Goal: Check status: Check status

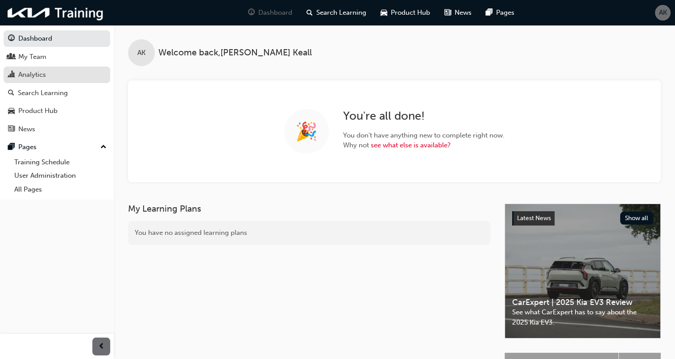
click at [38, 77] on div "Analytics" at bounding box center [32, 75] width 28 height 10
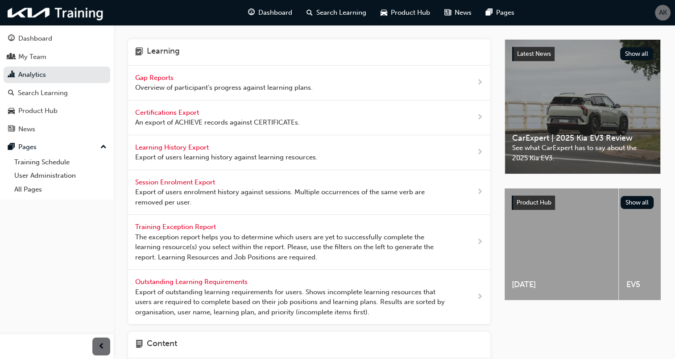
click at [140, 79] on span "Gap Reports" at bounding box center [155, 78] width 40 height 8
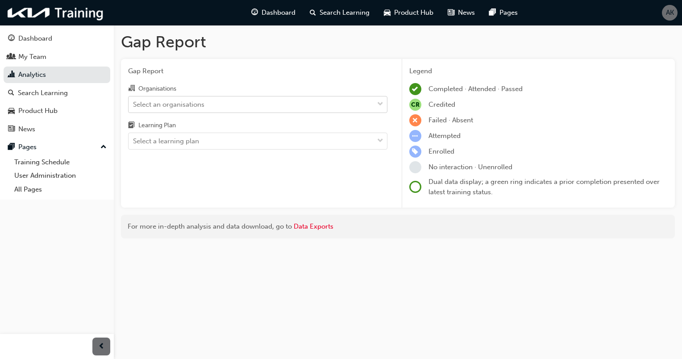
click at [312, 101] on div "Select an organisations" at bounding box center [251, 104] width 245 height 16
click at [134, 101] on input "Organisations Select an organisations" at bounding box center [133, 104] width 1 height 8
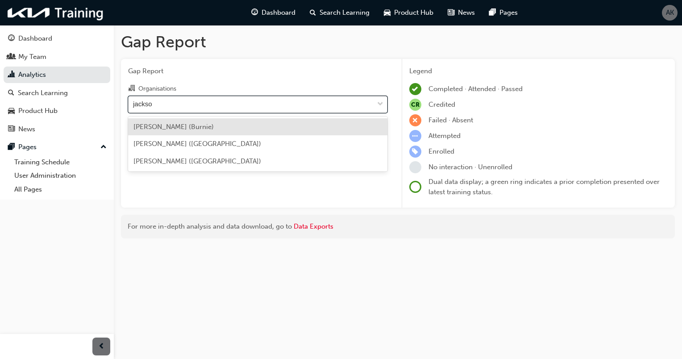
type input "[PERSON_NAME]"
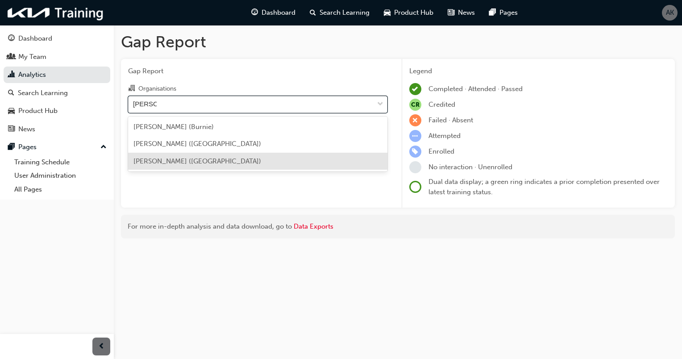
click at [278, 163] on div "[PERSON_NAME] ([GEOGRAPHIC_DATA])" at bounding box center [257, 161] width 259 height 17
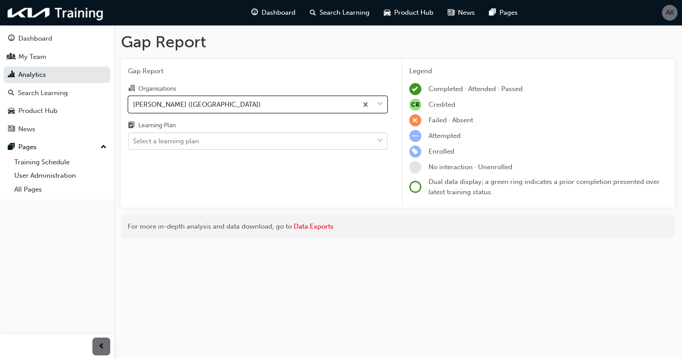
click at [301, 143] on div "Select a learning plan" at bounding box center [251, 141] width 245 height 16
click at [134, 143] on input "Learning Plan Select a learning plan" at bounding box center [133, 141] width 1 height 8
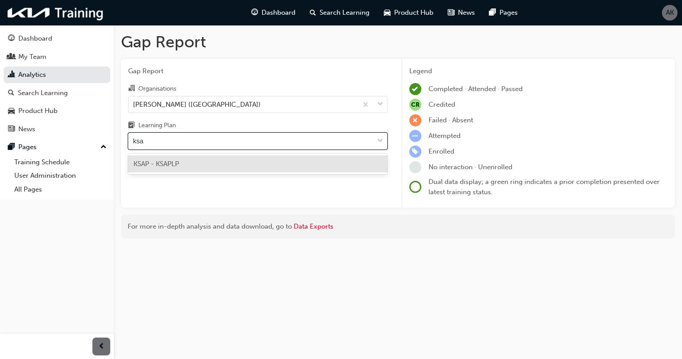
type input "ksap"
click at [275, 163] on div "KSAP - KSAPLP" at bounding box center [257, 163] width 259 height 17
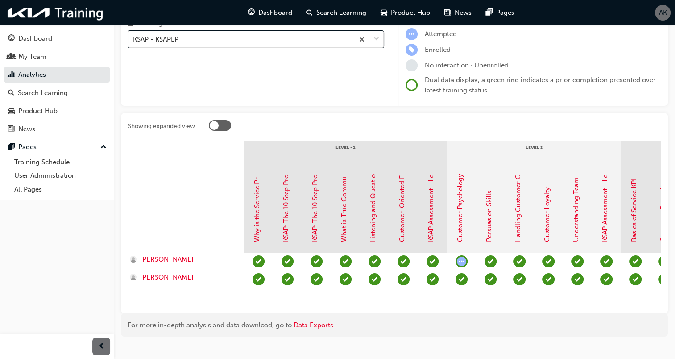
scroll to position [104, 0]
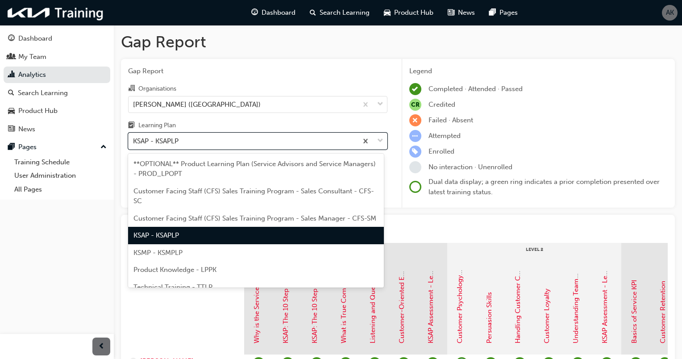
drag, startPoint x: 361, startPoint y: 42, endPoint x: 361, endPoint y: 37, distance: 4.5
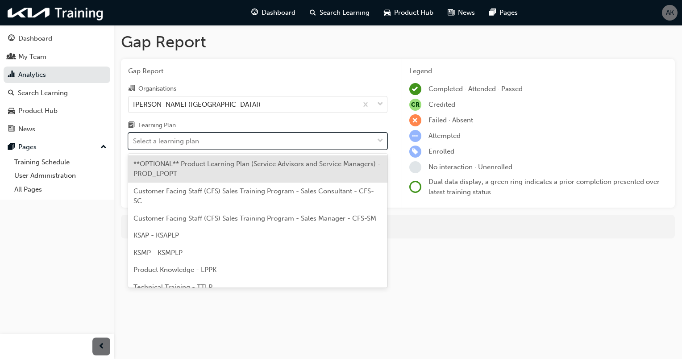
click at [262, 141] on div "Select a learning plan" at bounding box center [251, 141] width 245 height 16
click at [134, 141] on input "Learning Plan option KSAP - KSAPLP, selected. option **OPTIONAL** Product Learn…" at bounding box center [133, 141] width 1 height 8
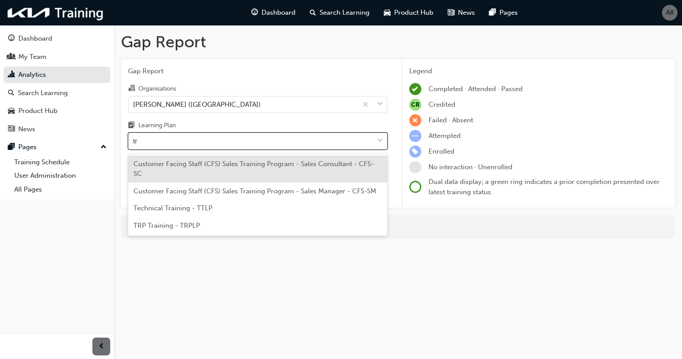
type input "trp"
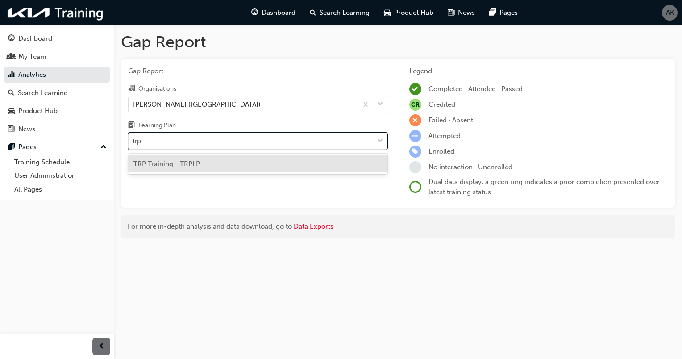
click at [211, 158] on div "TRP Training - TRPLP" at bounding box center [257, 163] width 259 height 17
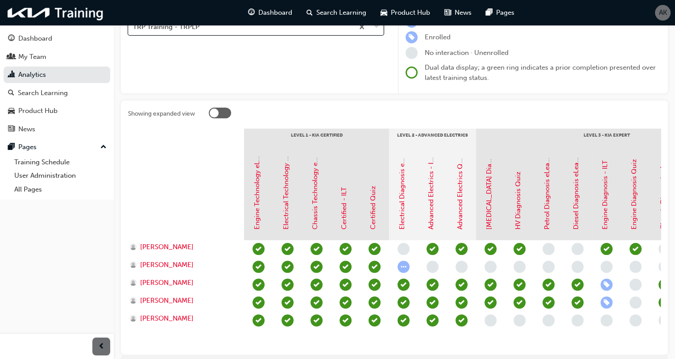
scroll to position [141, 0]
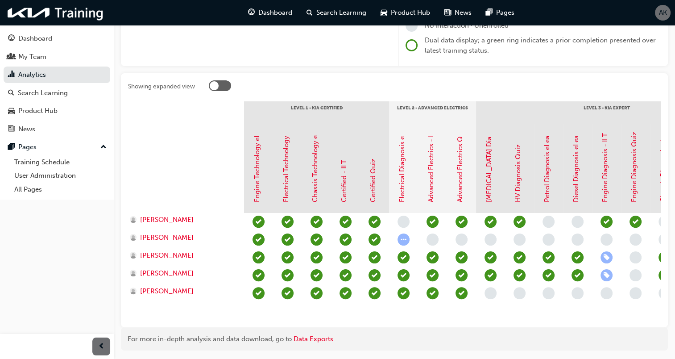
click at [608, 256] on span "learningRecordVerb_ENROLL-icon" at bounding box center [607, 257] width 12 height 12
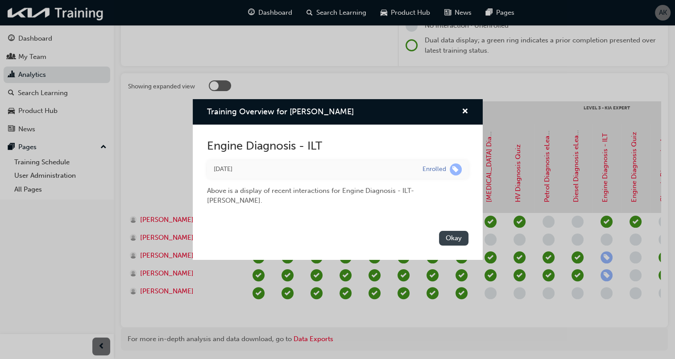
click at [453, 233] on button "Okay" at bounding box center [453, 238] width 29 height 15
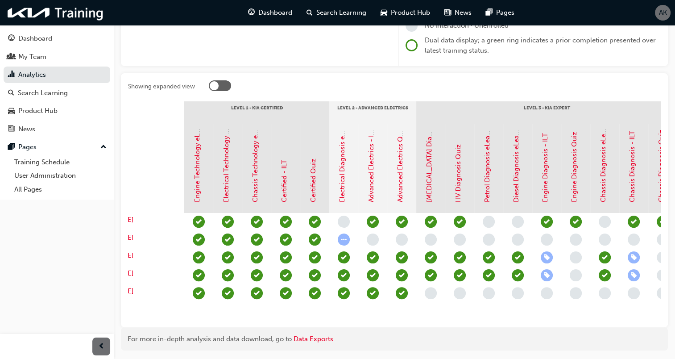
scroll to position [0, 0]
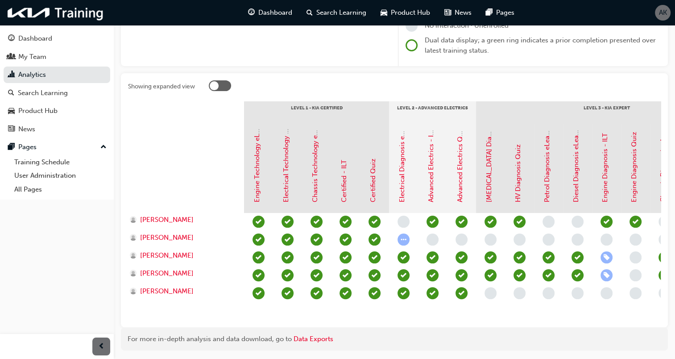
click at [178, 228] on div "[PERSON_NAME]" at bounding box center [186, 222] width 116 height 18
